Goal: Navigation & Orientation: Find specific page/section

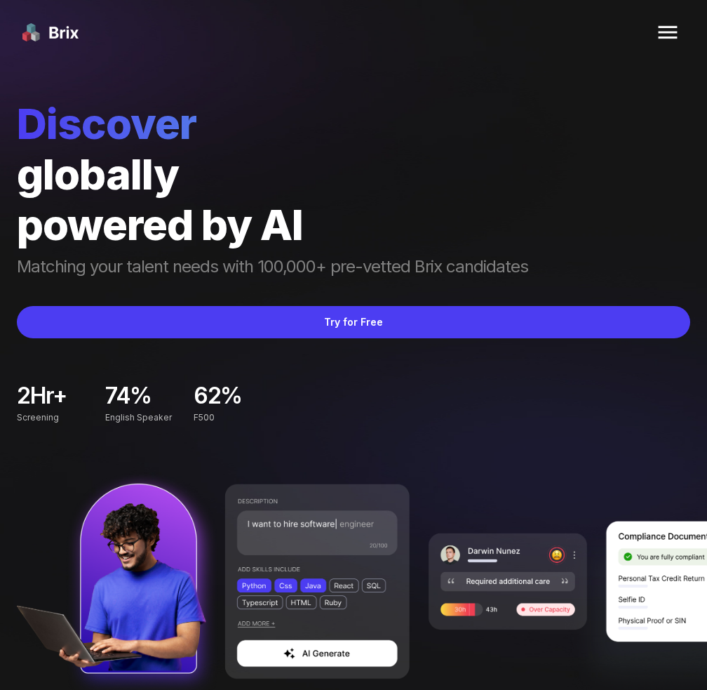
click at [662, 34] on img at bounding box center [668, 32] width 34 height 34
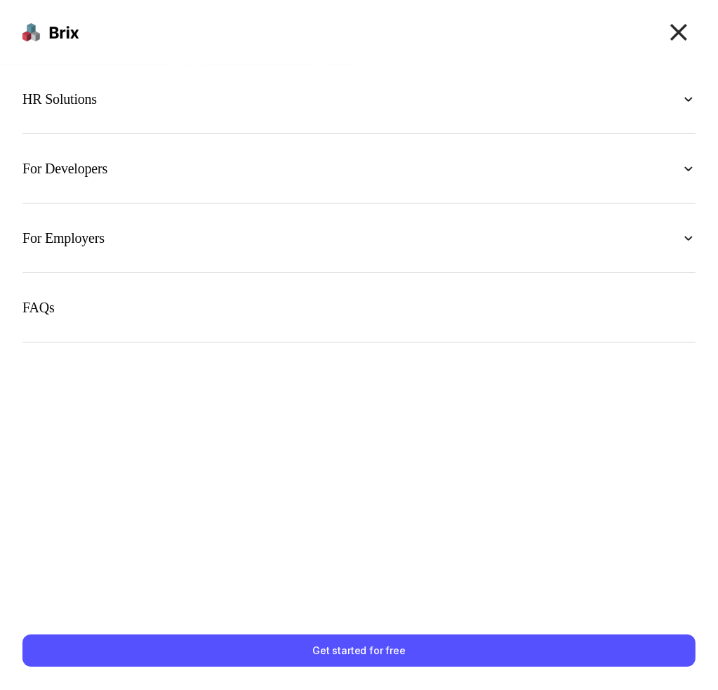
click at [685, 102] on img at bounding box center [688, 99] width 14 height 14
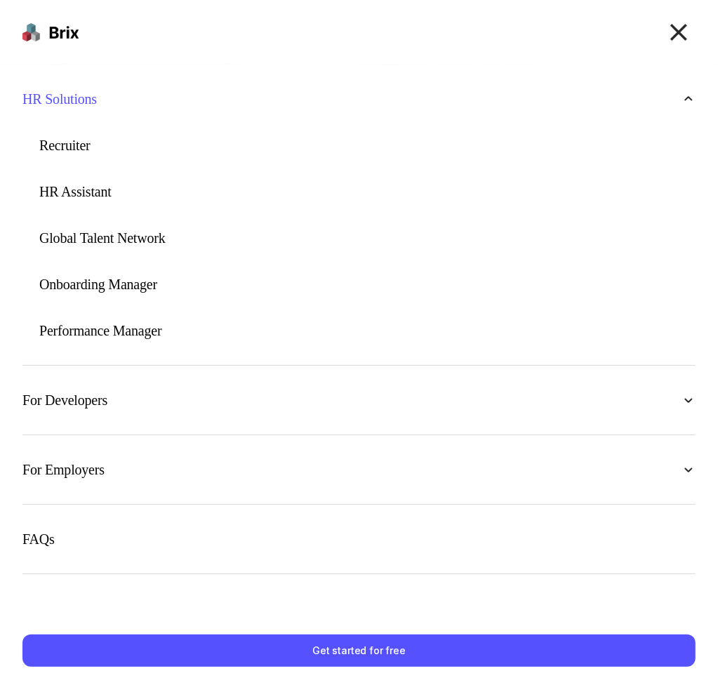
click at [121, 286] on p "Onboarding Manager" at bounding box center [98, 284] width 118 height 14
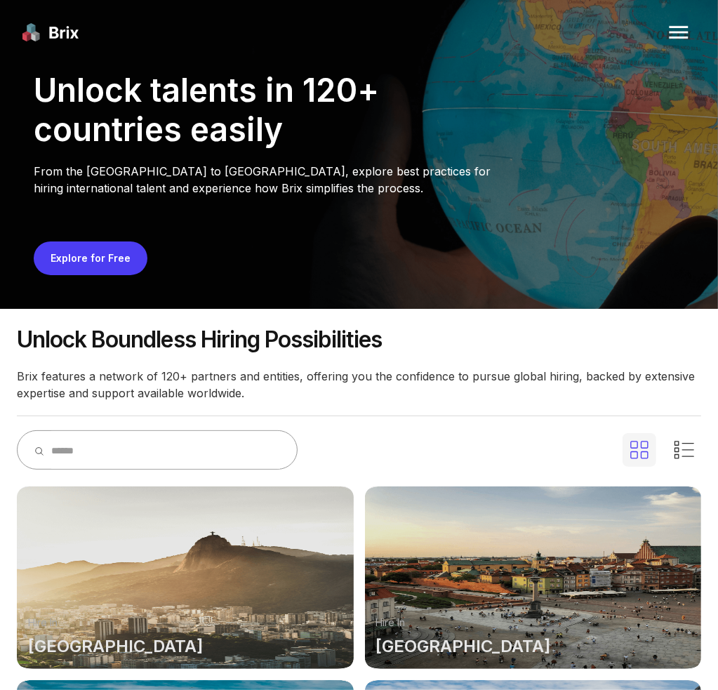
click at [208, 584] on div at bounding box center [185, 577] width 337 height 182
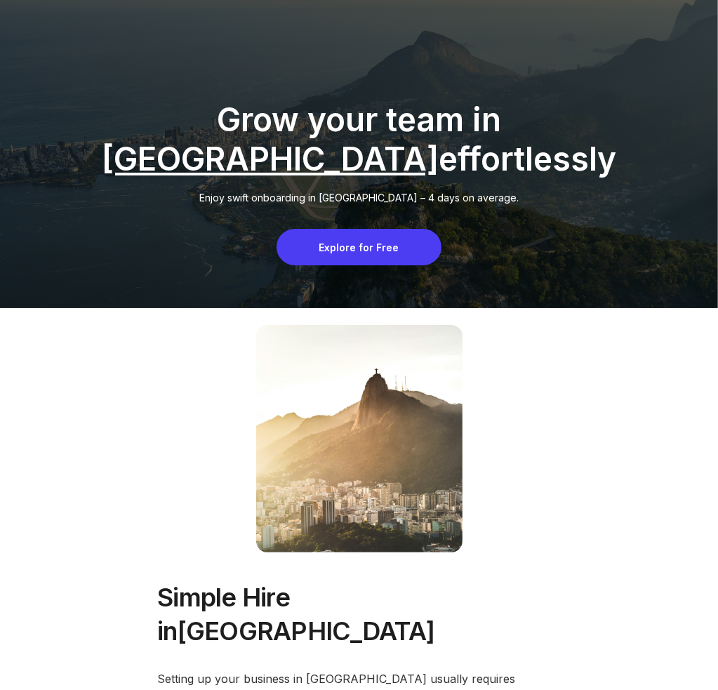
click at [374, 246] on div "Explore for Free" at bounding box center [358, 247] width 165 height 36
